Goal: Task Accomplishment & Management: Manage account settings

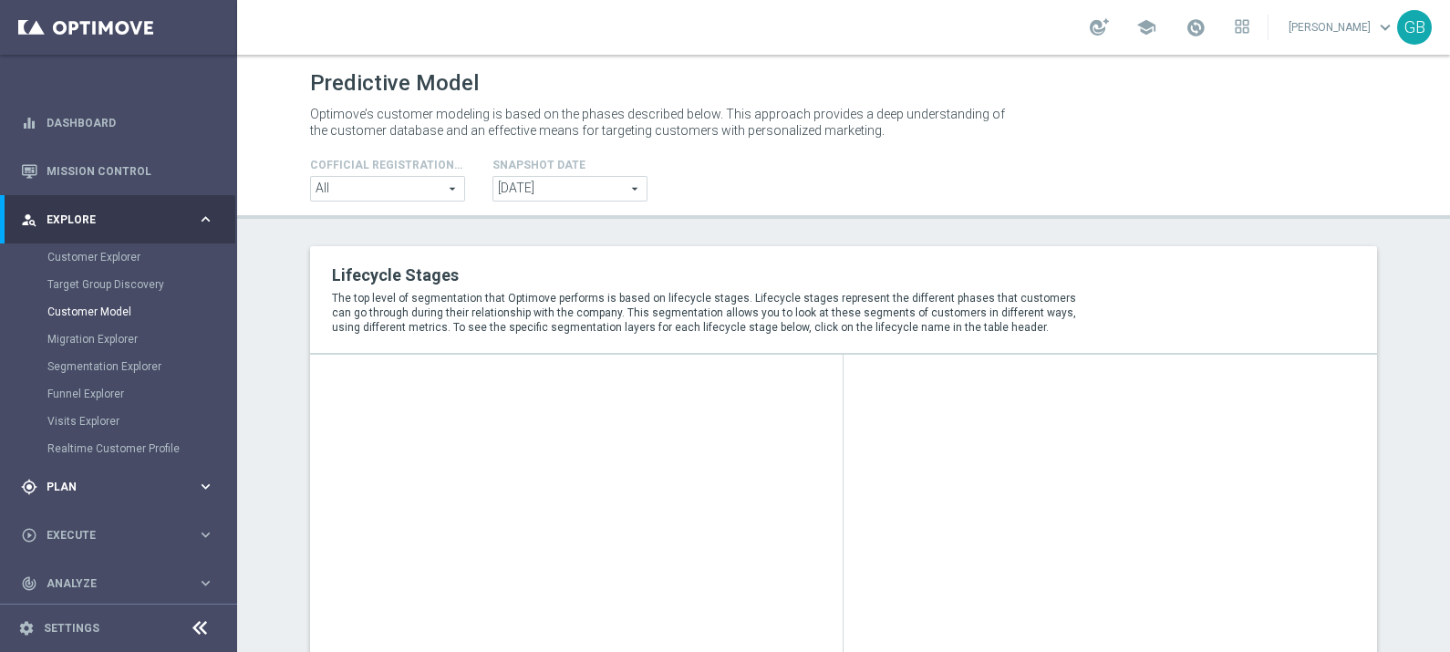
click at [69, 487] on span "Plan" at bounding box center [122, 487] width 151 height 11
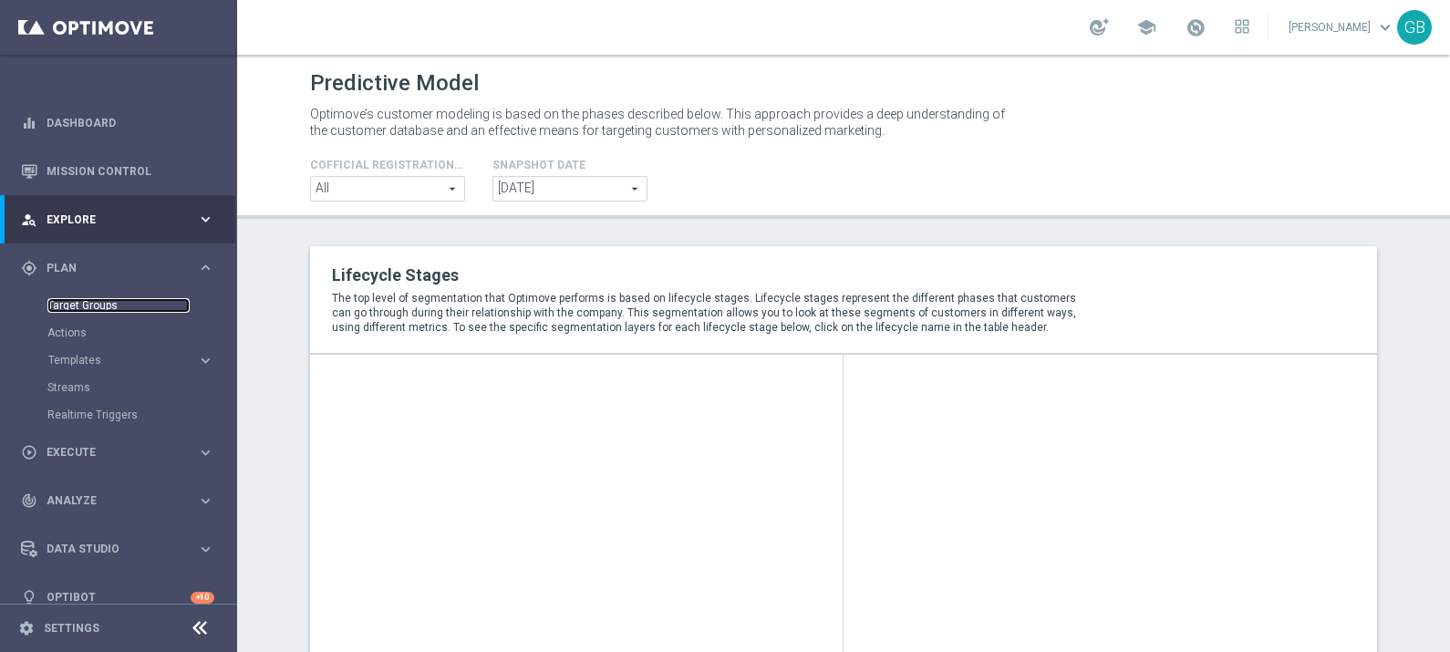
click at [96, 308] on link "Target Groups" at bounding box center [118, 305] width 142 height 15
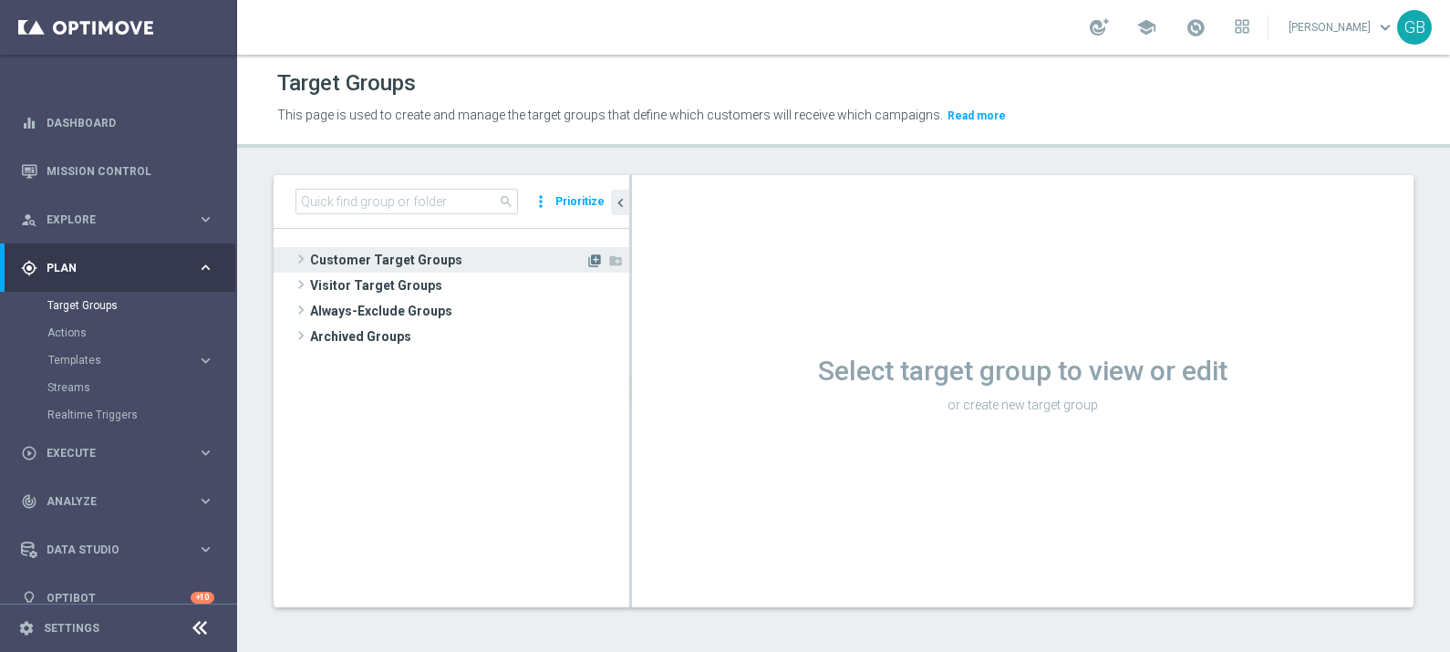
click at [593, 254] on icon "library_add" at bounding box center [594, 261] width 15 height 15
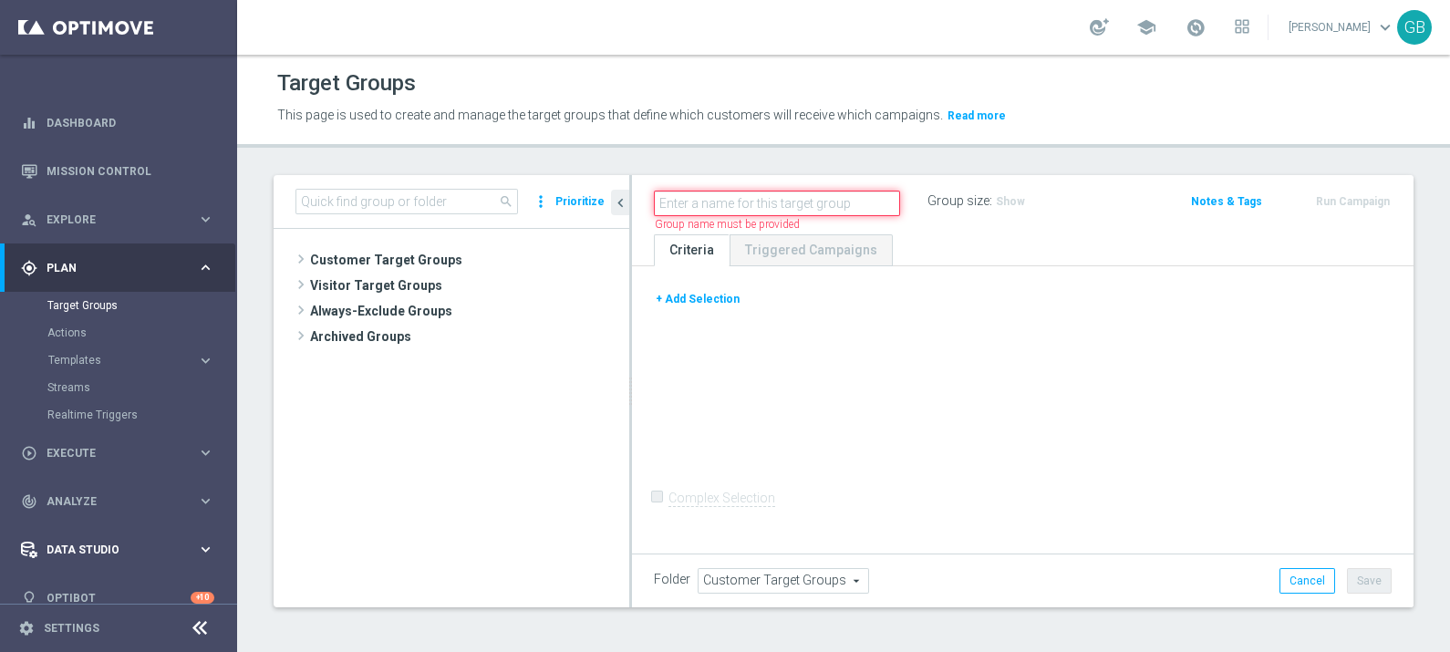
scroll to position [22, 0]
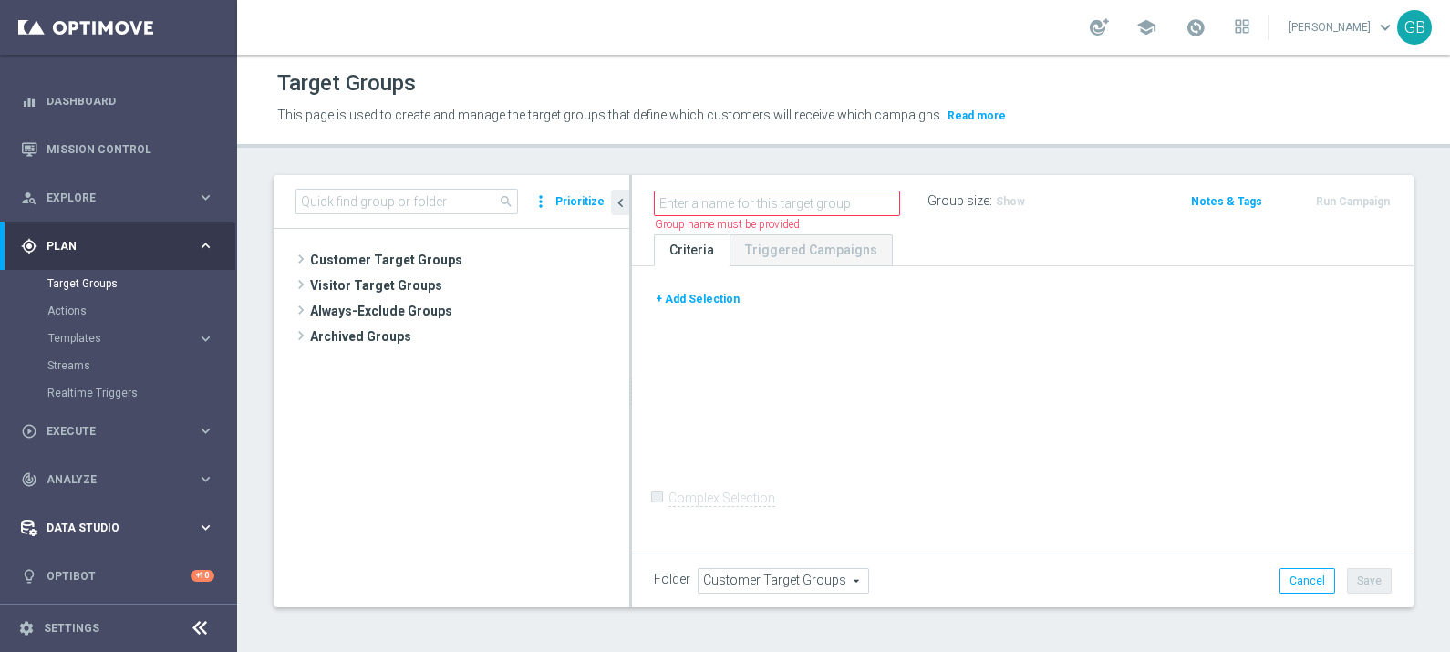
click at [111, 533] on div "Data Studio" at bounding box center [109, 528] width 176 height 16
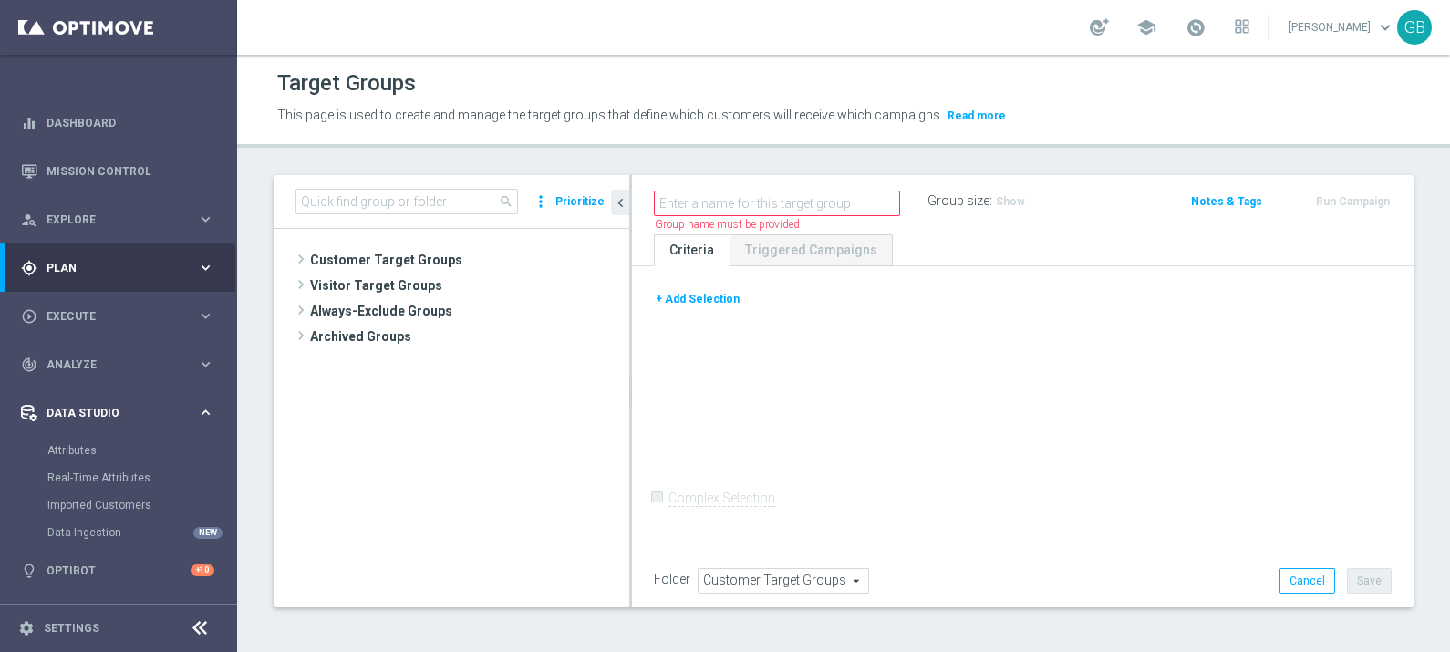
scroll to position [0, 0]
click at [73, 452] on link "Attributes" at bounding box center [118, 450] width 142 height 15
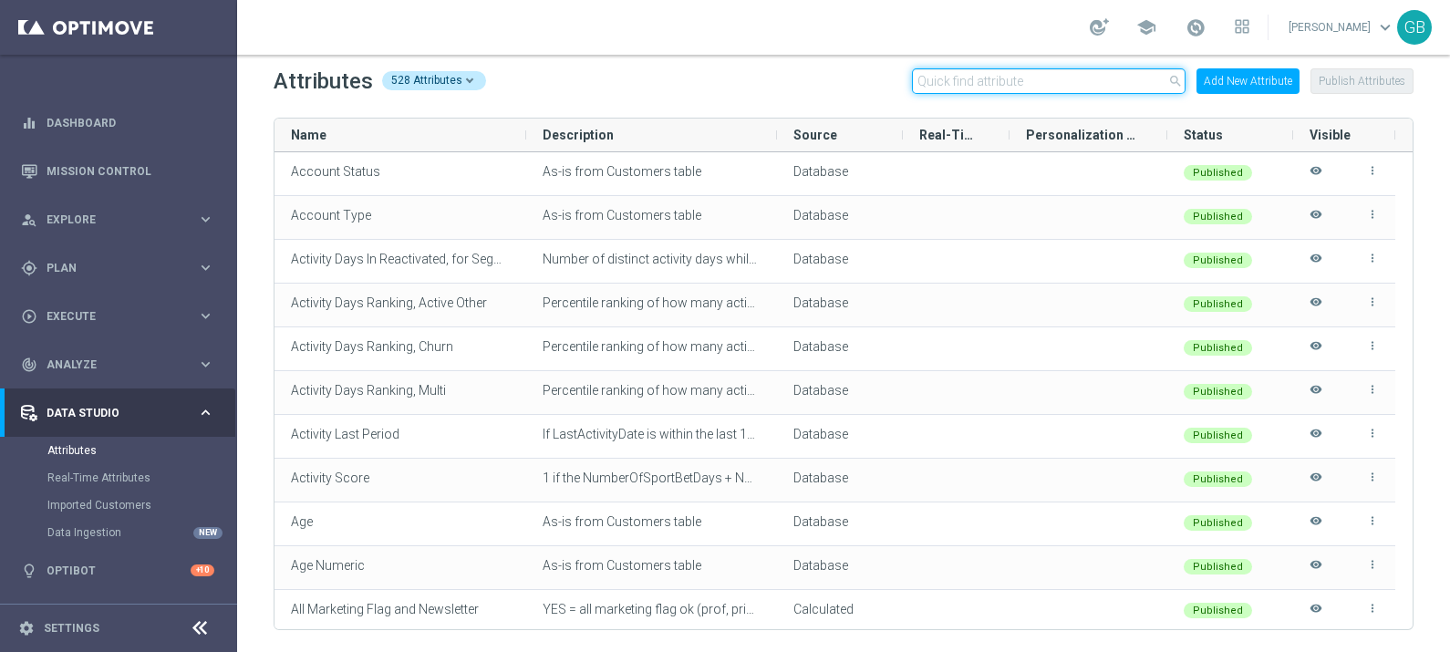
click at [979, 73] on input "text" at bounding box center [1049, 81] width 274 height 26
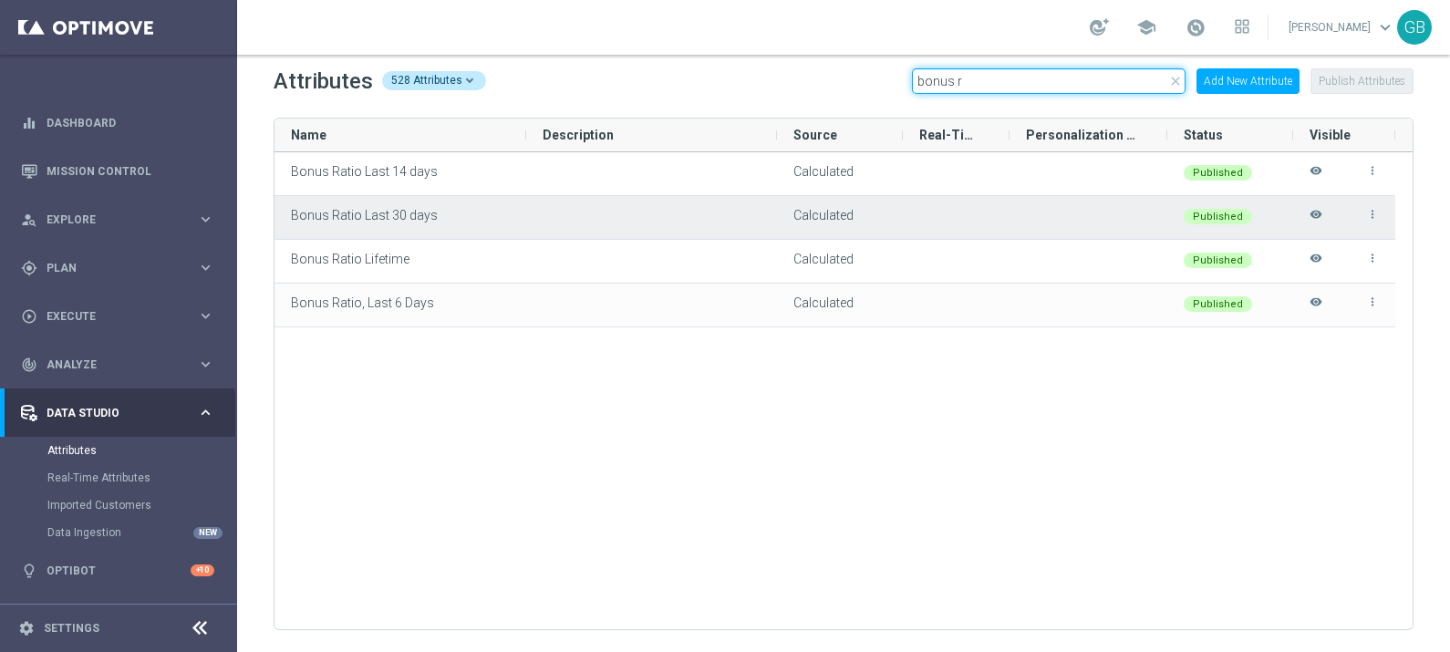
type input "bonus r"
click at [1373, 210] on icon "more_vert" at bounding box center [1373, 214] width 13 height 13
click at [1327, 205] on span "Edit" at bounding box center [1331, 207] width 19 height 15
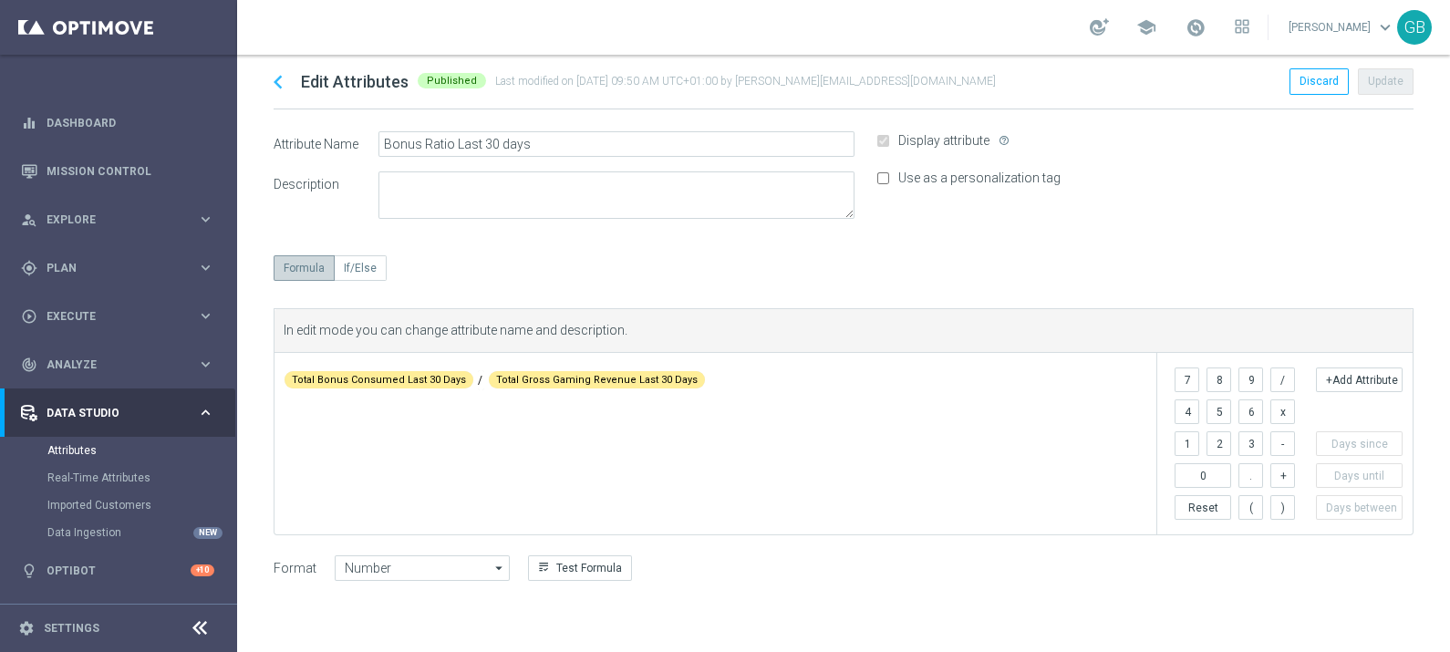
click at [277, 79] on icon "chevron_left" at bounding box center [278, 81] width 27 height 27
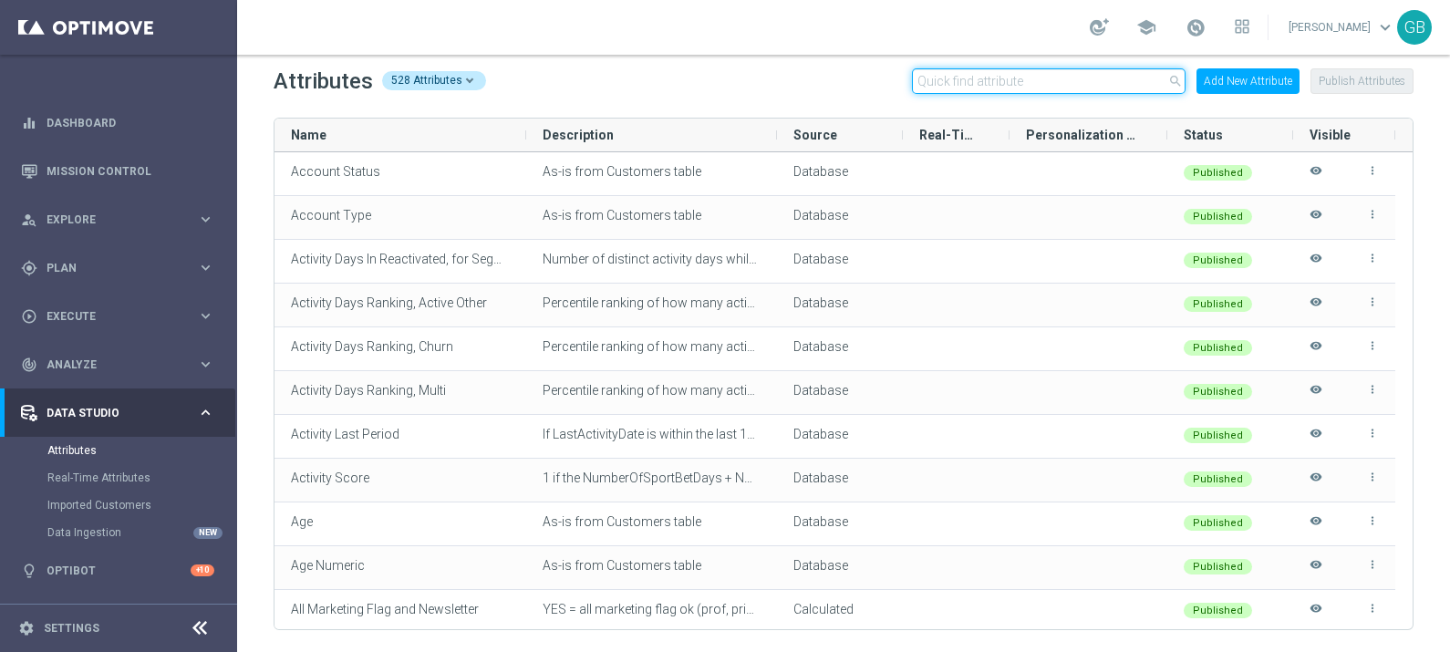
click at [1002, 86] on input "text" at bounding box center [1049, 81] width 274 height 26
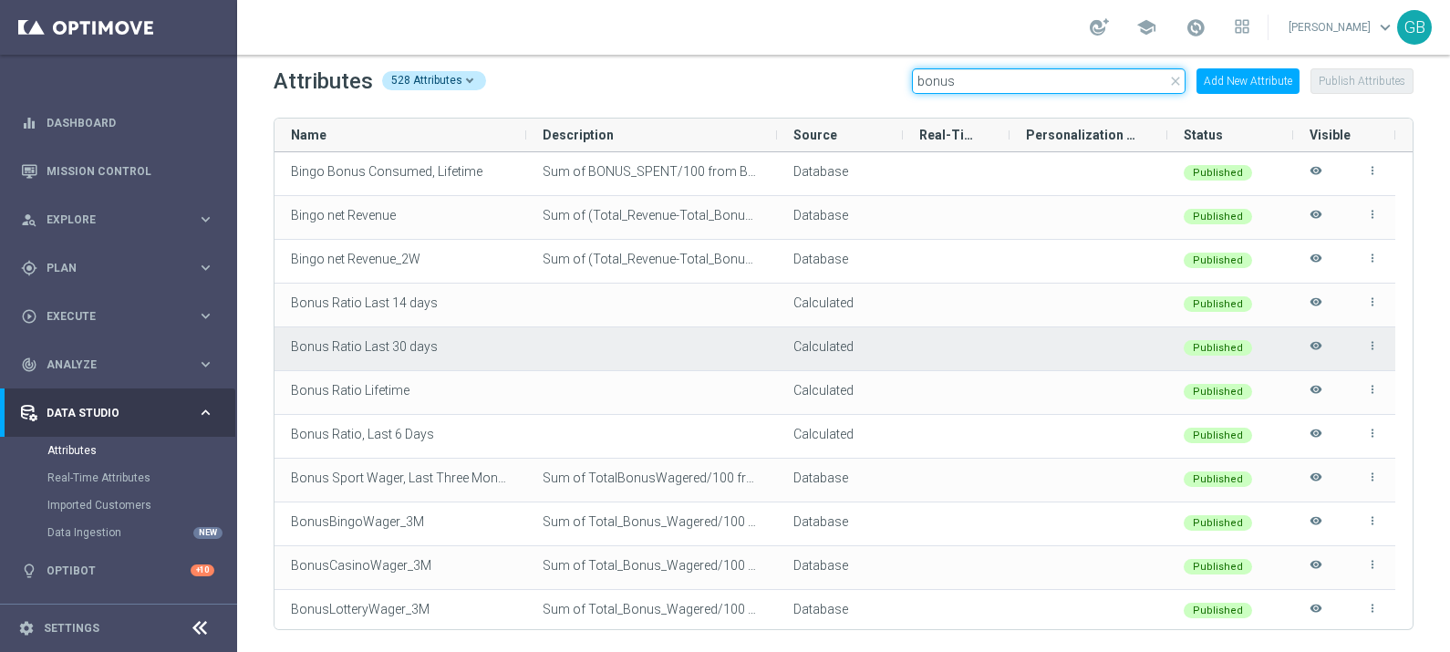
type input "bonus"
click at [1373, 345] on icon "more_vert" at bounding box center [1373, 345] width 13 height 13
click at [1339, 338] on span "Edit" at bounding box center [1331, 338] width 19 height 15
